Goal: Transaction & Acquisition: Purchase product/service

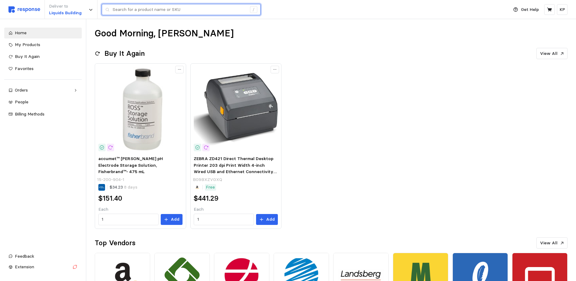
click at [143, 11] on input "text" at bounding box center [180, 9] width 134 height 11
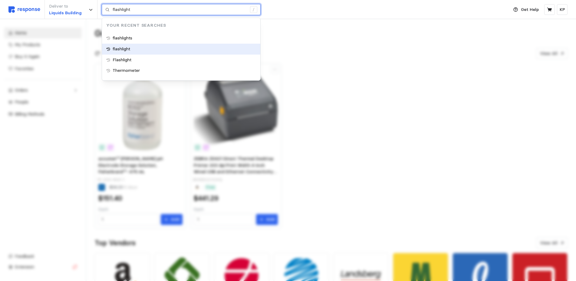
click at [136, 48] on div "flashlight" at bounding box center [181, 49] width 158 height 11
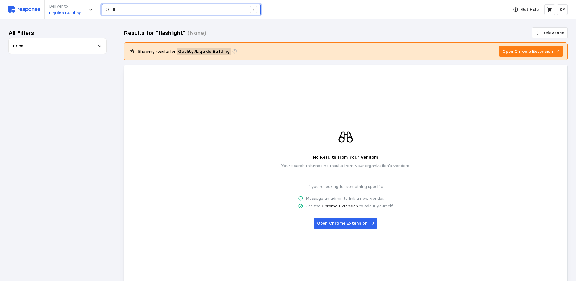
type input "f"
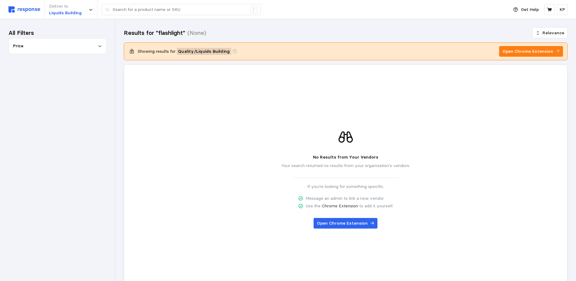
click at [76, 26] on div "All Filters Price" at bounding box center [57, 150] width 115 height 262
click at [29, 12] on img at bounding box center [24, 9] width 32 height 6
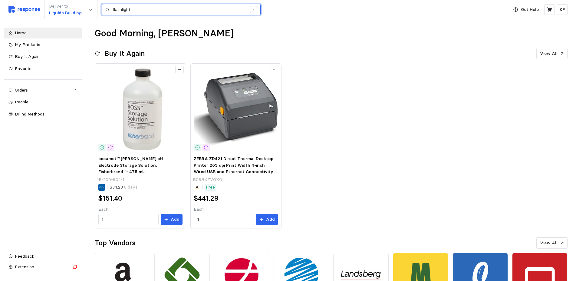
click at [149, 10] on input "flashlight" at bounding box center [180, 9] width 134 height 11
type input "flashlights"
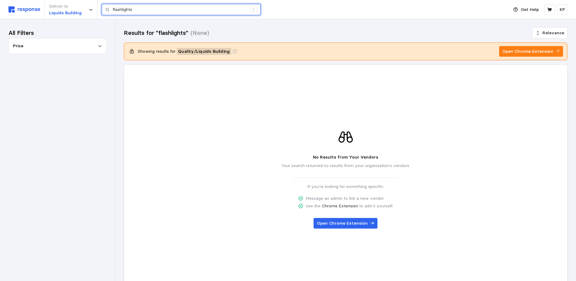
drag, startPoint x: 182, startPoint y: 8, endPoint x: 100, endPoint y: 1, distance: 82.1
click at [113, 4] on input "flashlights" at bounding box center [180, 9] width 134 height 11
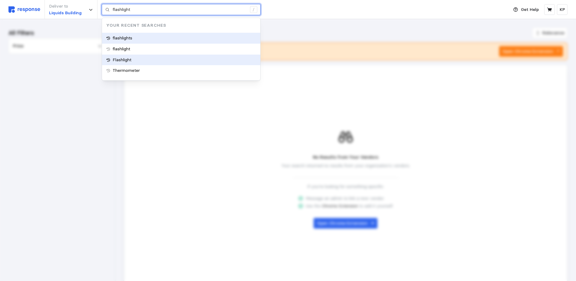
type input "flashlights"
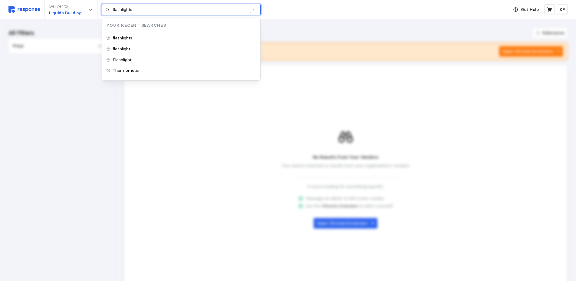
drag, startPoint x: 149, startPoint y: 13, endPoint x: 59, endPoint y: 7, distance: 90.5
click at [113, 7] on input "flashlights" at bounding box center [180, 9] width 134 height 11
click at [154, 36] on div "flashlights" at bounding box center [181, 38] width 158 height 11
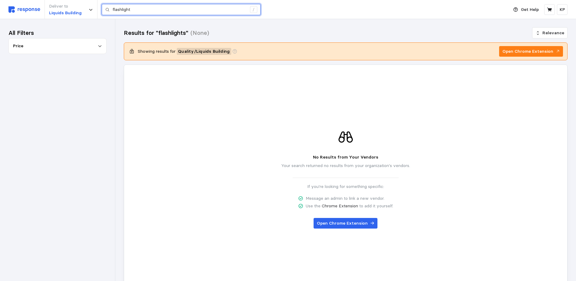
click at [167, 11] on input "flashlight" at bounding box center [180, 9] width 134 height 11
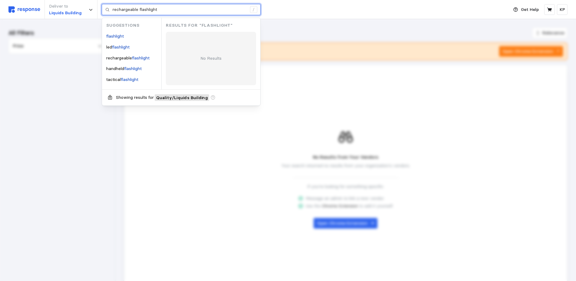
type input "flashlight"
drag, startPoint x: 154, startPoint y: 8, endPoint x: 56, endPoint y: -2, distance: 98.1
click at [113, 4] on input "flashlight" at bounding box center [180, 9] width 134 height 11
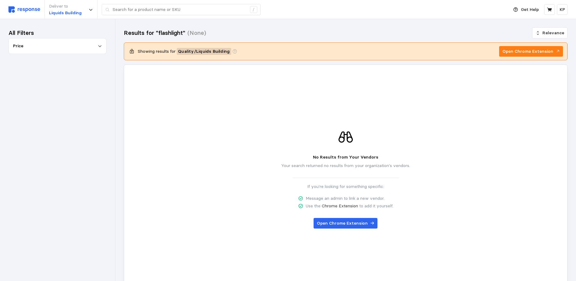
click at [26, 14] on div "Deliver to Liquids Building /" at bounding box center [256, 9] width 497 height 19
click at [22, 9] on img at bounding box center [24, 9] width 32 height 6
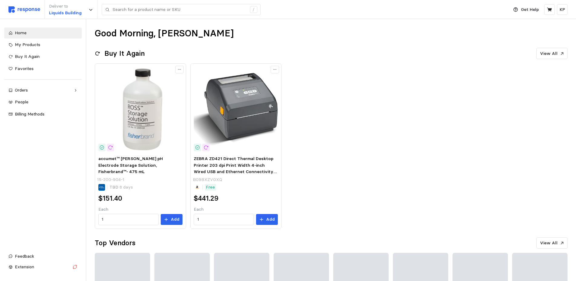
type input "flashlight"
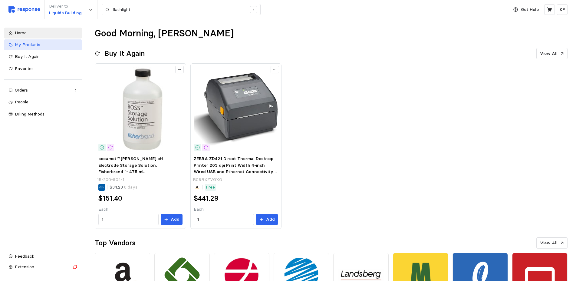
click at [57, 46] on div "My Products" at bounding box center [46, 44] width 63 height 7
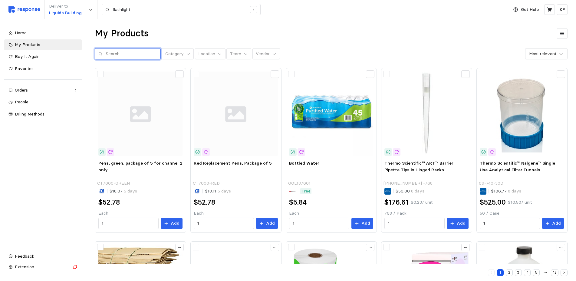
click at [147, 51] on input "text" at bounding box center [131, 53] width 51 height 11
type input "flashlight"
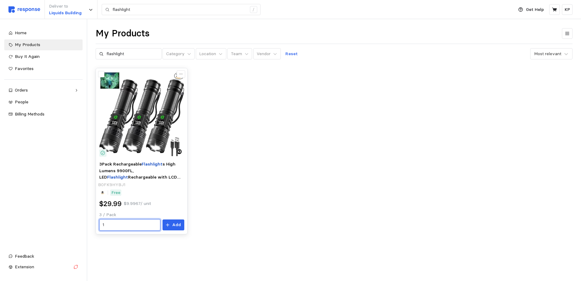
click at [148, 220] on input "1" at bounding box center [130, 224] width 54 height 11
click at [181, 227] on button "Add" at bounding box center [174, 224] width 22 height 11
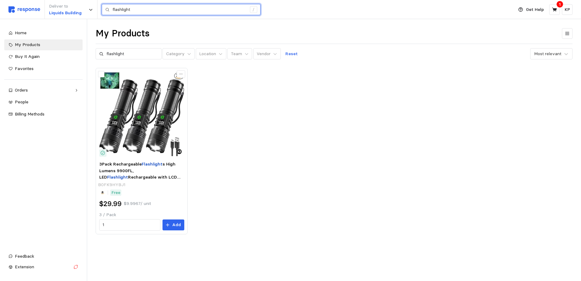
drag, startPoint x: 154, startPoint y: 9, endPoint x: 55, endPoint y: 0, distance: 99.1
click at [113, 4] on input "flashlight" at bounding box center [180, 9] width 134 height 11
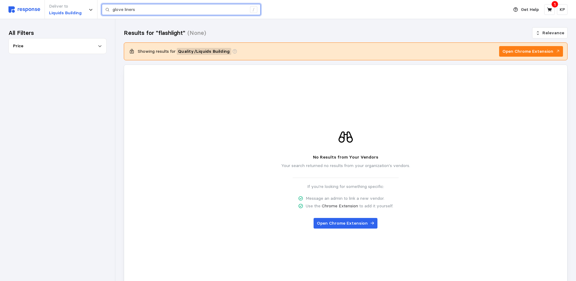
click at [177, 11] on input "glove liners" at bounding box center [180, 9] width 134 height 11
click at [166, 8] on input "glove liner" at bounding box center [180, 9] width 134 height 11
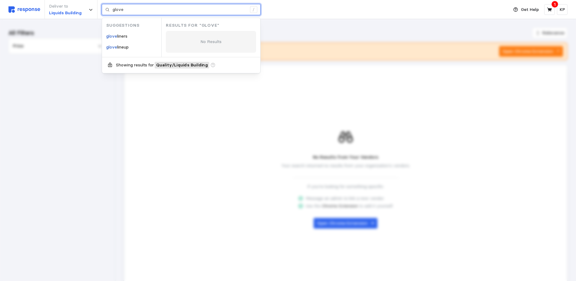
type input "glove"
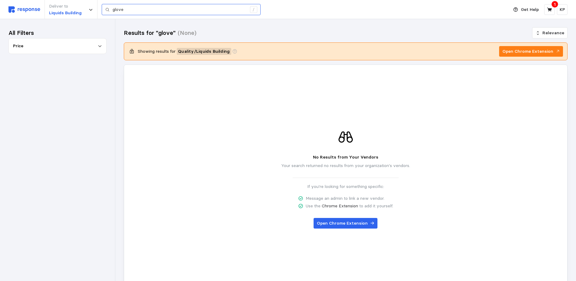
drag, startPoint x: 191, startPoint y: 3, endPoint x: 185, endPoint y: 6, distance: 6.8
click at [190, 3] on div "Deliver to Liquids Building glove /" at bounding box center [256, 9] width 497 height 19
drag, startPoint x: 163, startPoint y: 13, endPoint x: 45, endPoint y: 2, distance: 118.9
click at [113, 4] on input "glove" at bounding box center [180, 9] width 134 height 11
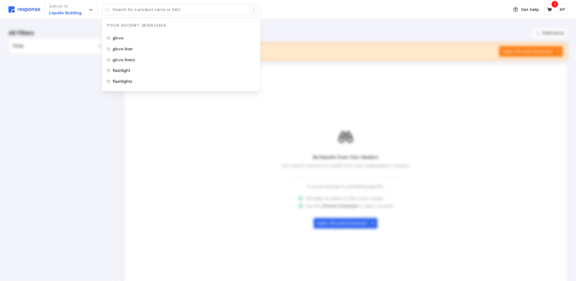
click at [18, 18] on div "Deliver to Liquids Building / Your Recent Searches glove glove liner glove line…" at bounding box center [256, 9] width 497 height 19
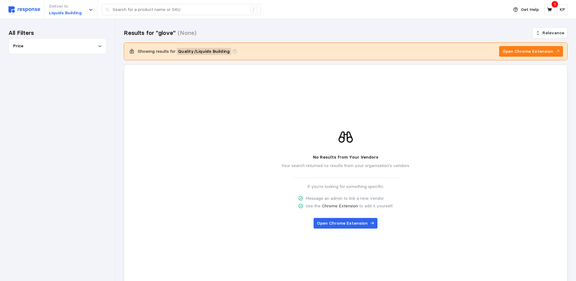
click at [25, 12] on img at bounding box center [24, 9] width 32 height 6
type input "glove"
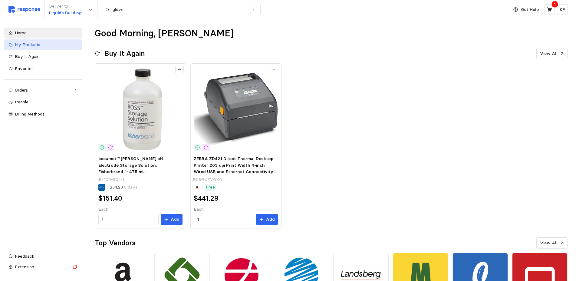
click at [51, 47] on div "My Products" at bounding box center [46, 44] width 63 height 7
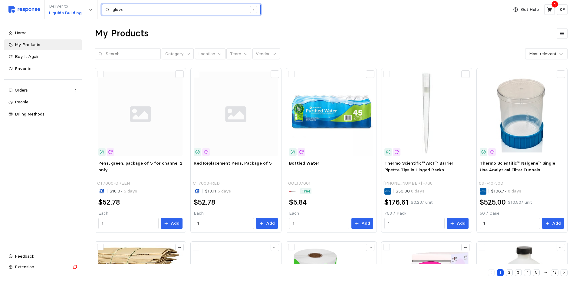
click at [157, 10] on input "glove" at bounding box center [180, 9] width 134 height 11
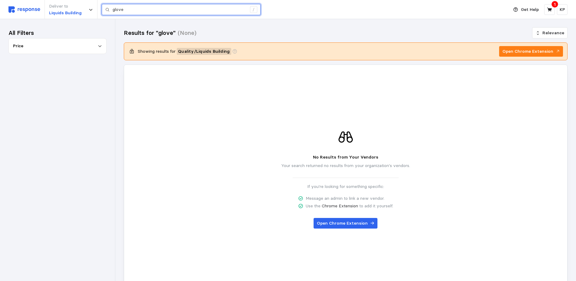
drag, startPoint x: 157, startPoint y: 10, endPoint x: 10, endPoint y: -11, distance: 148.7
click at [113, 4] on input "glove" at bounding box center [180, 9] width 134 height 11
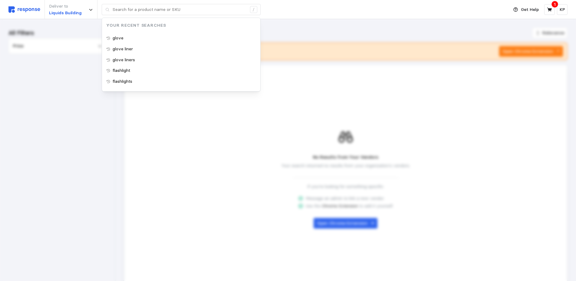
click at [22, 10] on img at bounding box center [24, 9] width 32 height 6
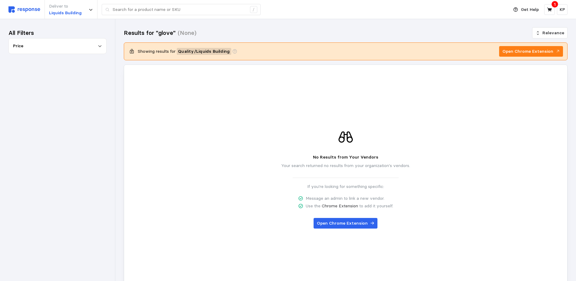
type input "glove"
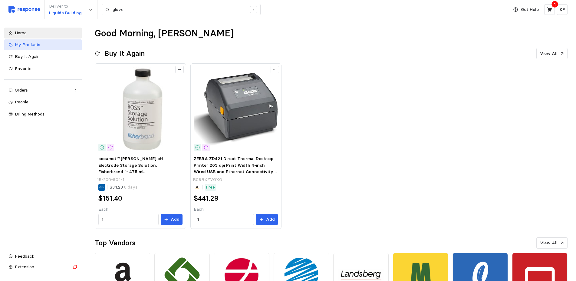
click at [49, 48] on link "My Products" at bounding box center [43, 44] width 78 height 11
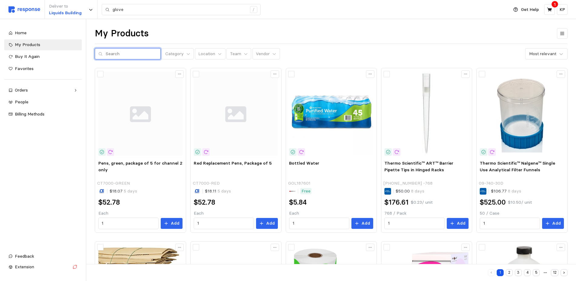
click at [117, 54] on input "text" at bounding box center [131, 53] width 51 height 11
type input "glove"
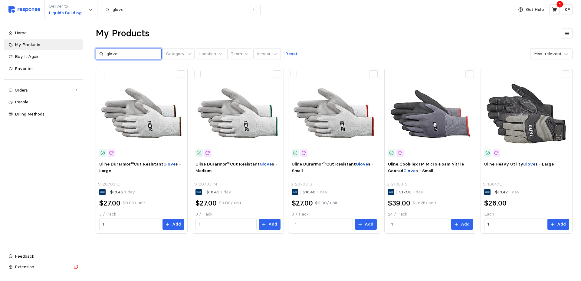
drag, startPoint x: 142, startPoint y: 53, endPoint x: 88, endPoint y: 48, distance: 54.8
click at [107, 48] on input "glove" at bounding box center [132, 53] width 51 height 11
click at [555, 12] on icon at bounding box center [554, 9] width 5 height 5
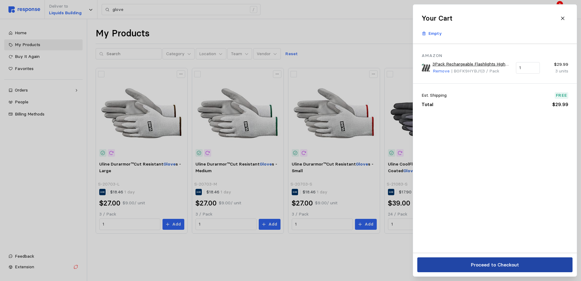
click at [492, 261] on p "Proceed to Checkout" at bounding box center [495, 265] width 48 height 8
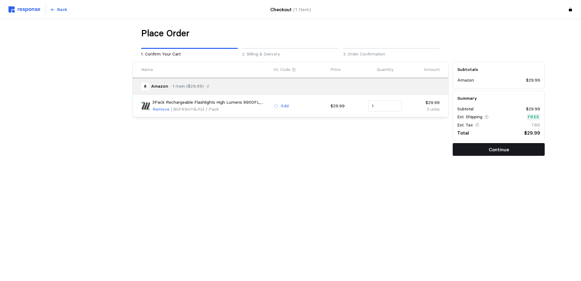
click at [502, 148] on p "Continue" at bounding box center [499, 150] width 20 height 8
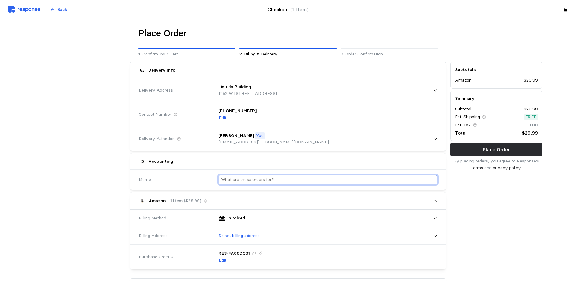
click at [294, 180] on input "text" at bounding box center [328, 179] width 214 height 9
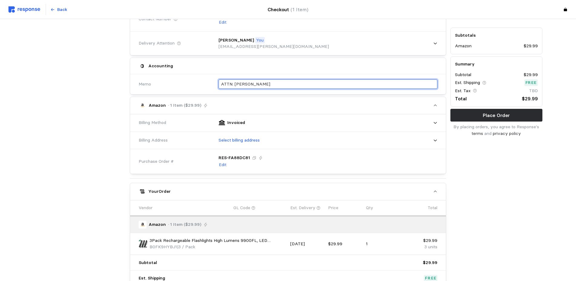
scroll to position [96, 0]
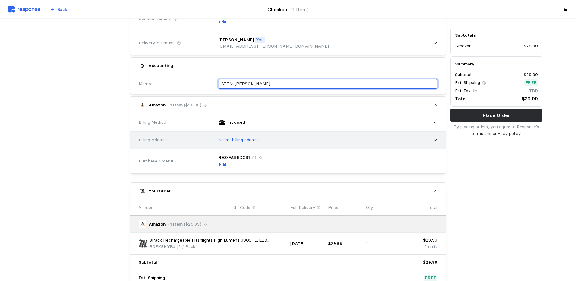
type input "ATTN: [PERSON_NAME]"
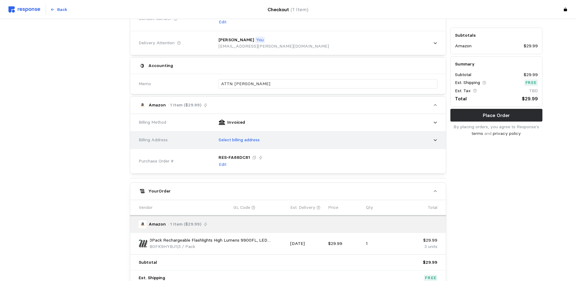
click at [289, 141] on div "Select billing address" at bounding box center [325, 139] width 223 height 15
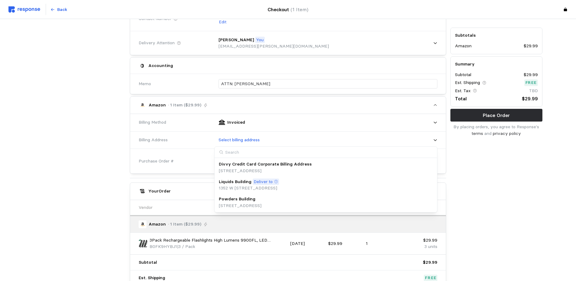
click at [286, 172] on p "[STREET_ADDRESS]" at bounding box center [265, 170] width 93 height 7
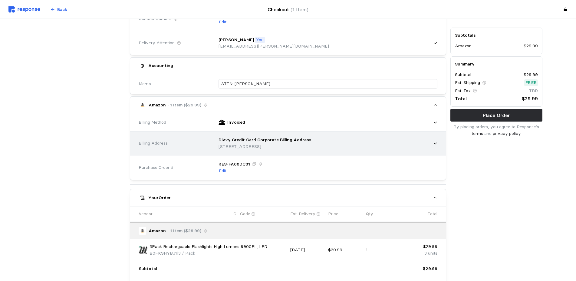
click at [288, 144] on p "[STREET_ADDRESS]" at bounding box center [265, 146] width 93 height 7
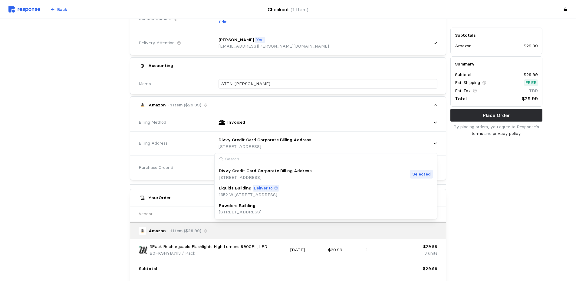
click at [279, 194] on p "1352 W [STREET_ADDRESS]" at bounding box center [249, 194] width 60 height 7
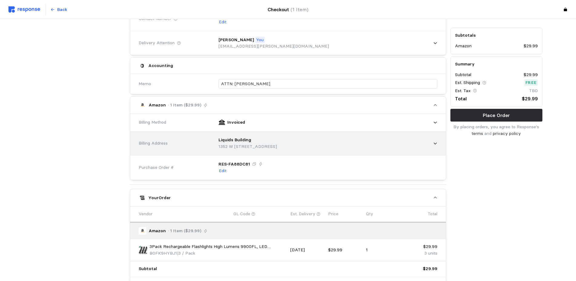
click at [277, 143] on div "Liquids Building" at bounding box center [248, 140] width 58 height 7
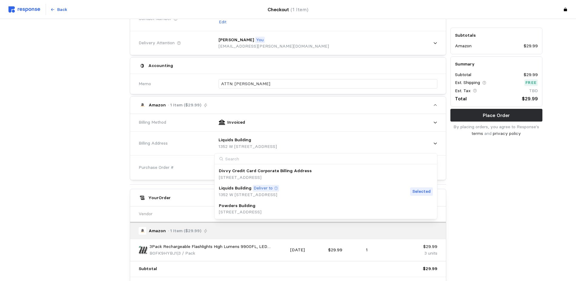
click at [261, 208] on div "Powders Building" at bounding box center [240, 205] width 43 height 7
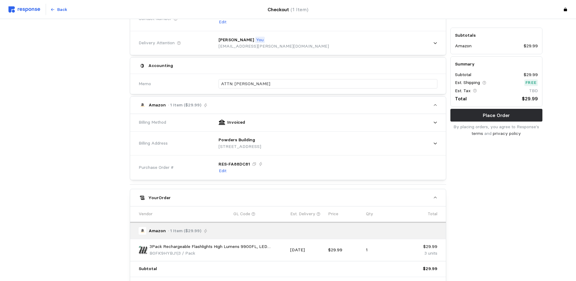
scroll to position [173, 0]
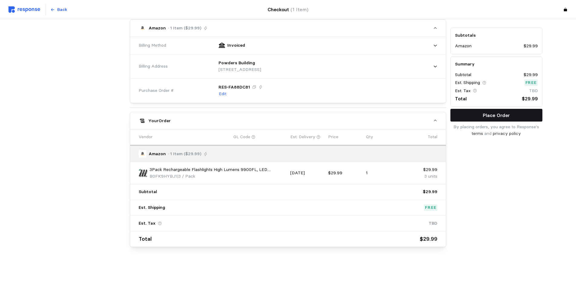
click at [497, 115] on p "Place Order" at bounding box center [496, 115] width 27 height 8
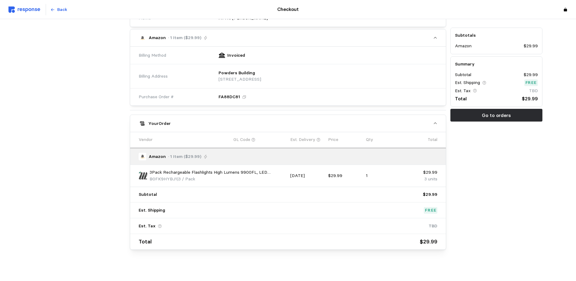
scroll to position [195, 0]
